Goal: Transaction & Acquisition: Download file/media

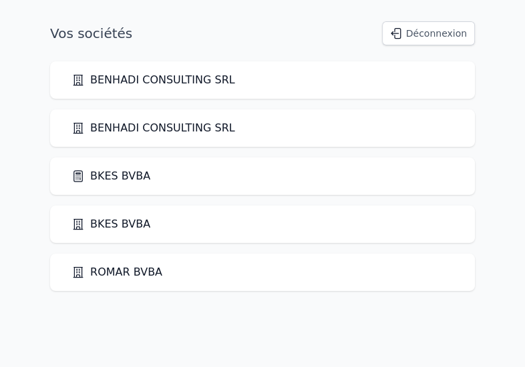
click at [98, 178] on link "BKES BVBA" at bounding box center [110, 176] width 79 height 16
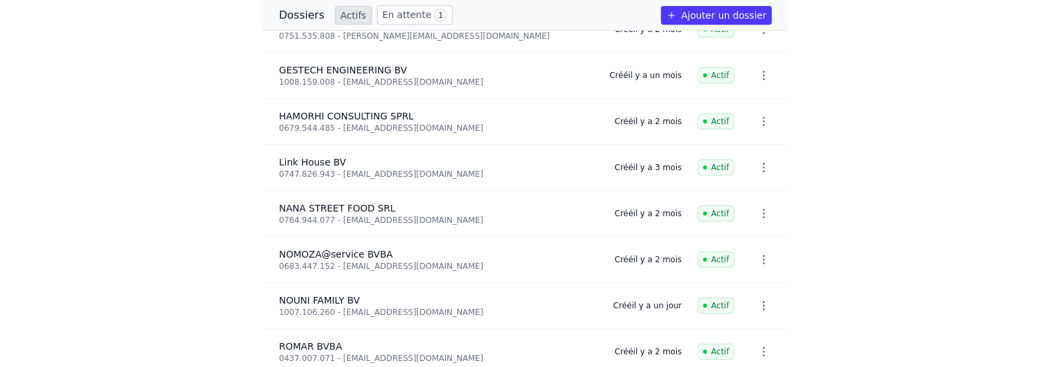
scroll to position [768, 0]
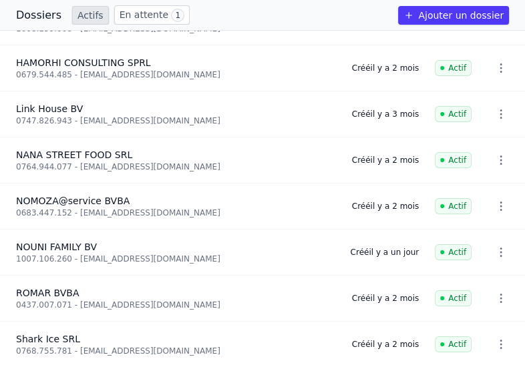
click at [496, 252] on icon "button" at bounding box center [500, 252] width 13 height 13
click at [96, 256] on div at bounding box center [262, 183] width 525 height 367
click at [61, 246] on span "NOUNI FAMILY BV" at bounding box center [56, 247] width 81 height 11
click at [29, 7] on h3 "Dossiers" at bounding box center [38, 15] width 45 height 16
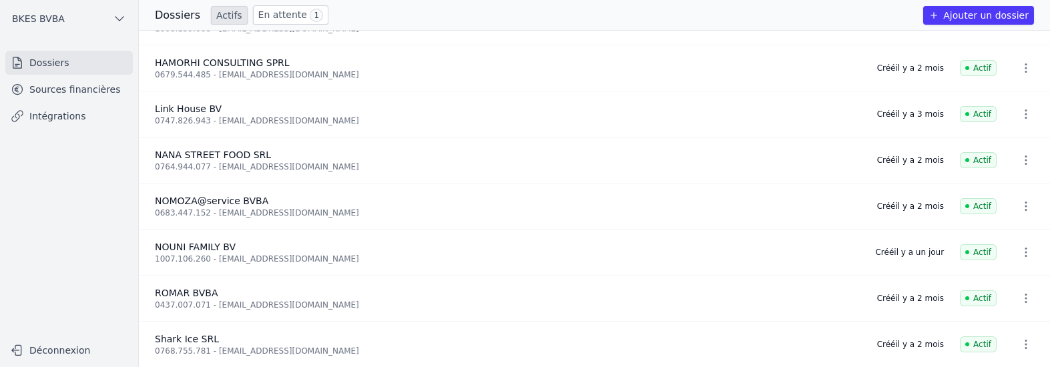
click at [93, 93] on link "Sources financières" at bounding box center [69, 89] width 128 height 24
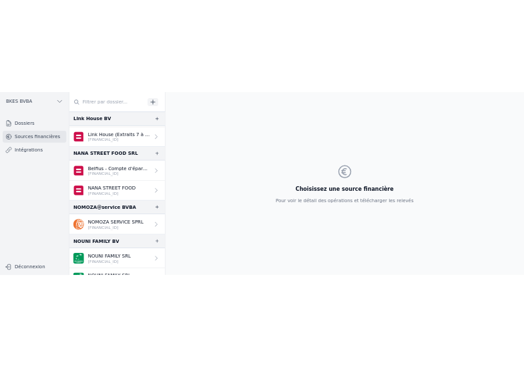
scroll to position [1480, 0]
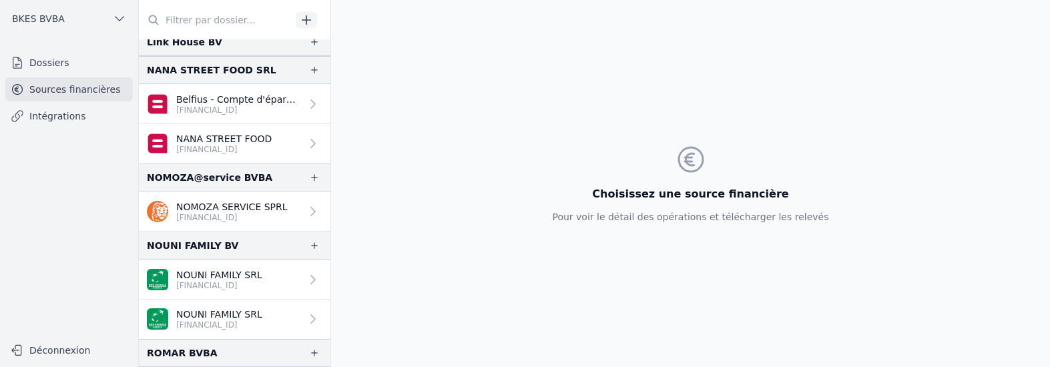
click at [213, 271] on p "NOUNI FAMILY SRL" at bounding box center [219, 274] width 86 height 13
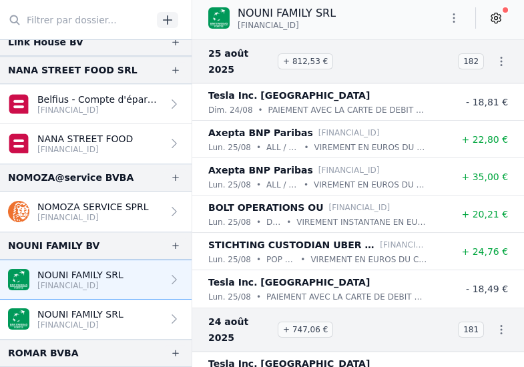
click at [456, 19] on icon "button" at bounding box center [453, 17] width 13 height 13
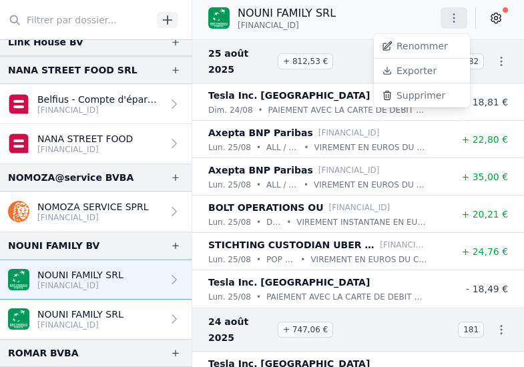
click at [415, 71] on button "Exporter" at bounding box center [422, 71] width 96 height 25
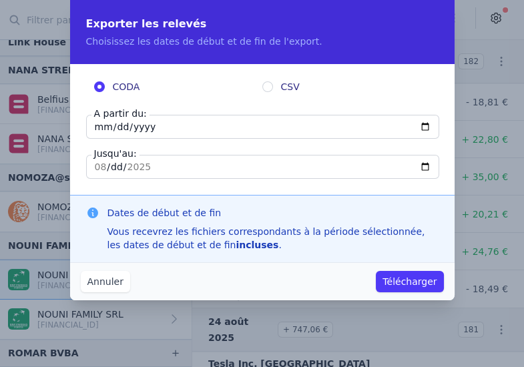
click at [150, 124] on input "[DATE]" at bounding box center [262, 127] width 353 height 24
type input "[DATE]"
click at [409, 281] on button "Télécharger" at bounding box center [409, 281] width 67 height 21
